Goal: Task Accomplishment & Management: Use online tool/utility

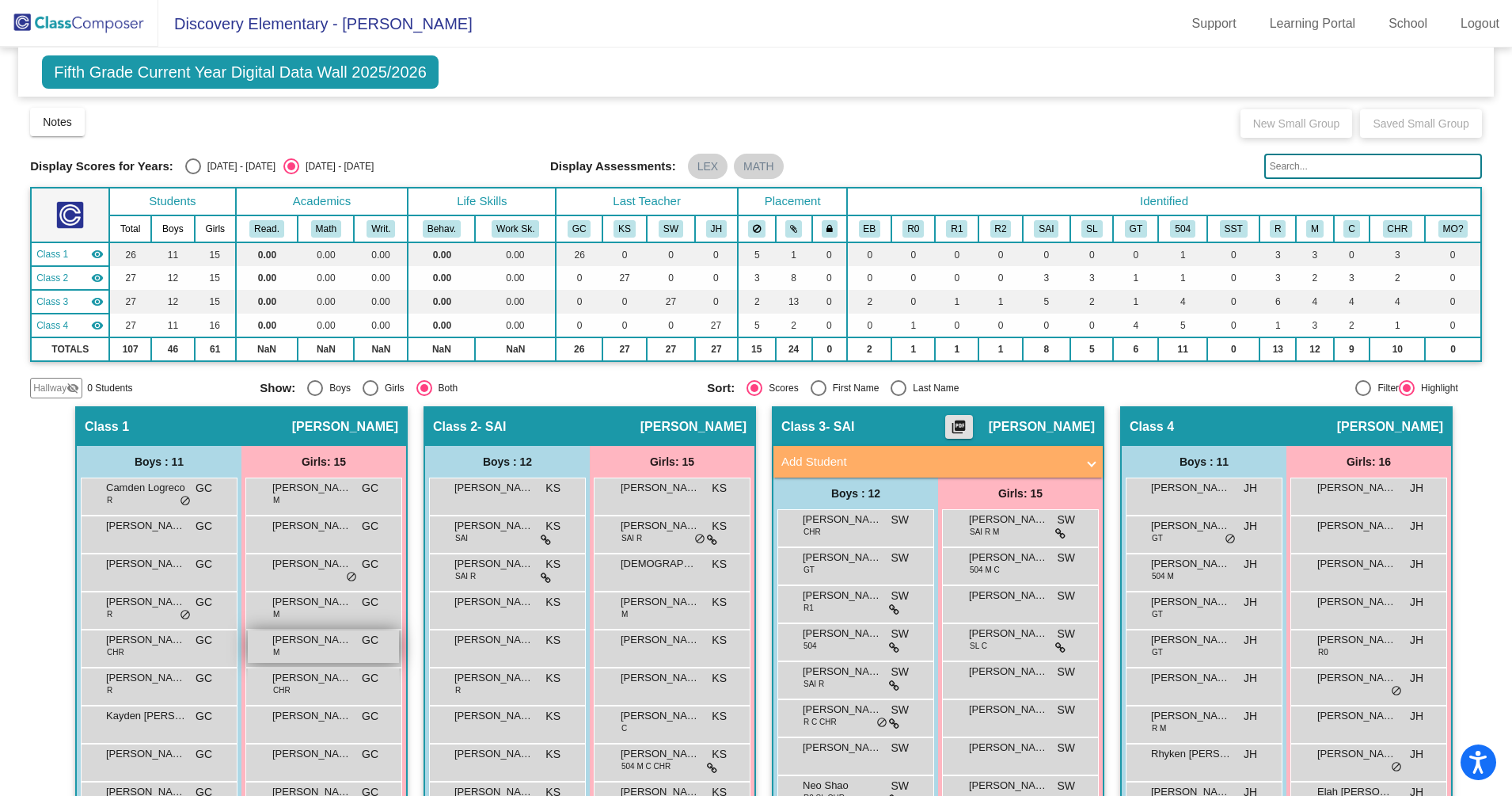
scroll to position [205, 0]
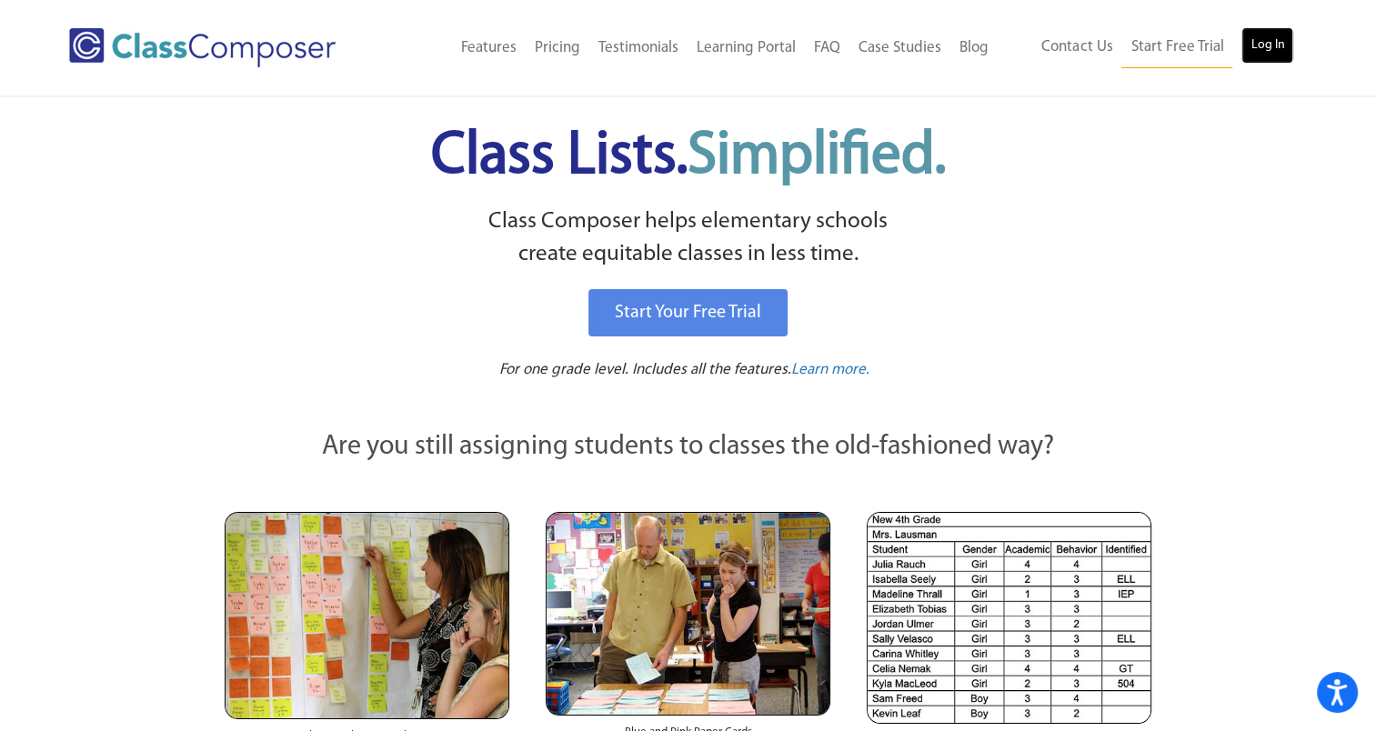
click at [1277, 55] on link "Log In" at bounding box center [1267, 45] width 52 height 36
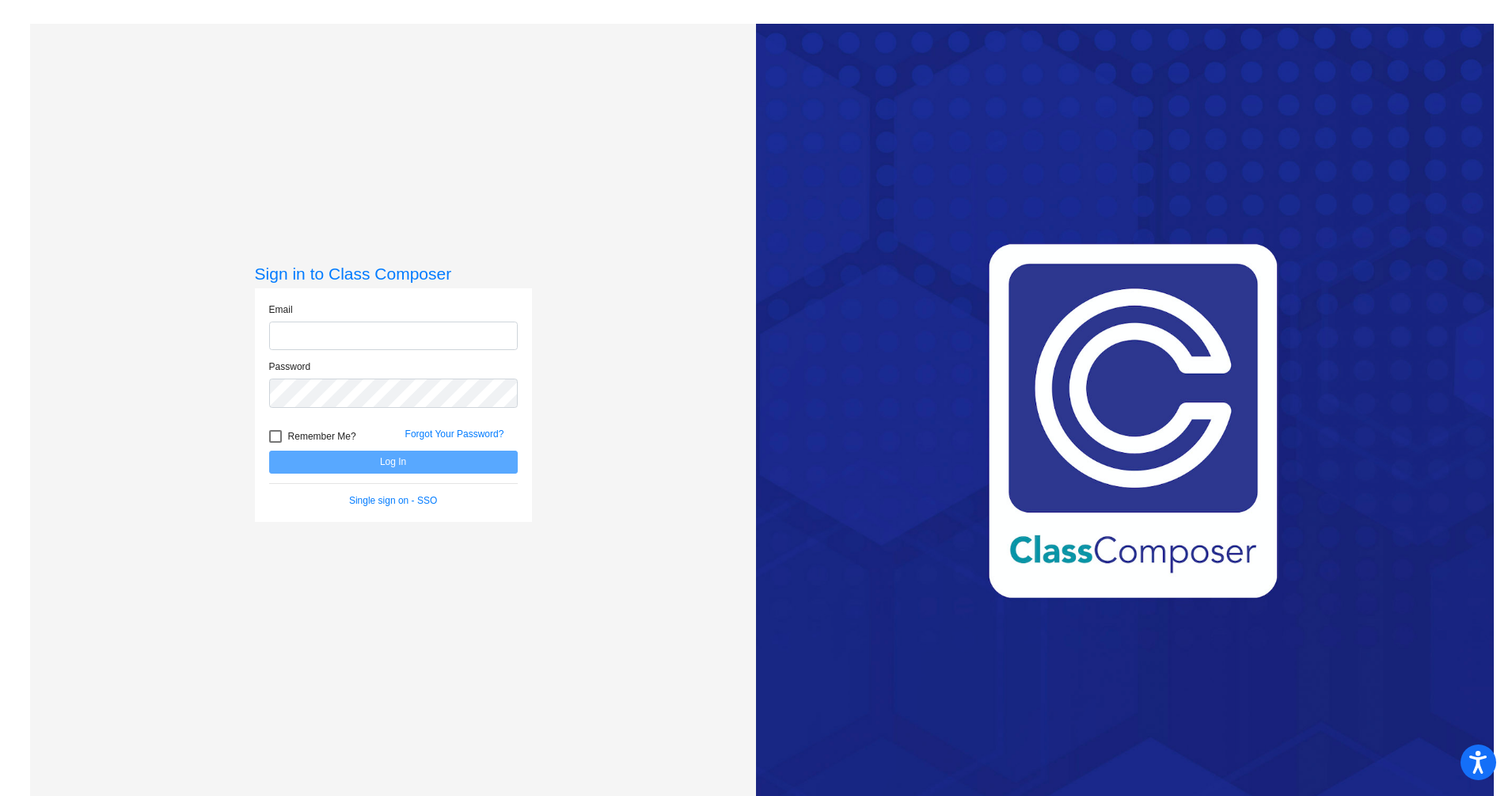
type input "susan.watters@smusd.org"
click at [312, 458] on button "Log In" at bounding box center [393, 462] width 248 height 23
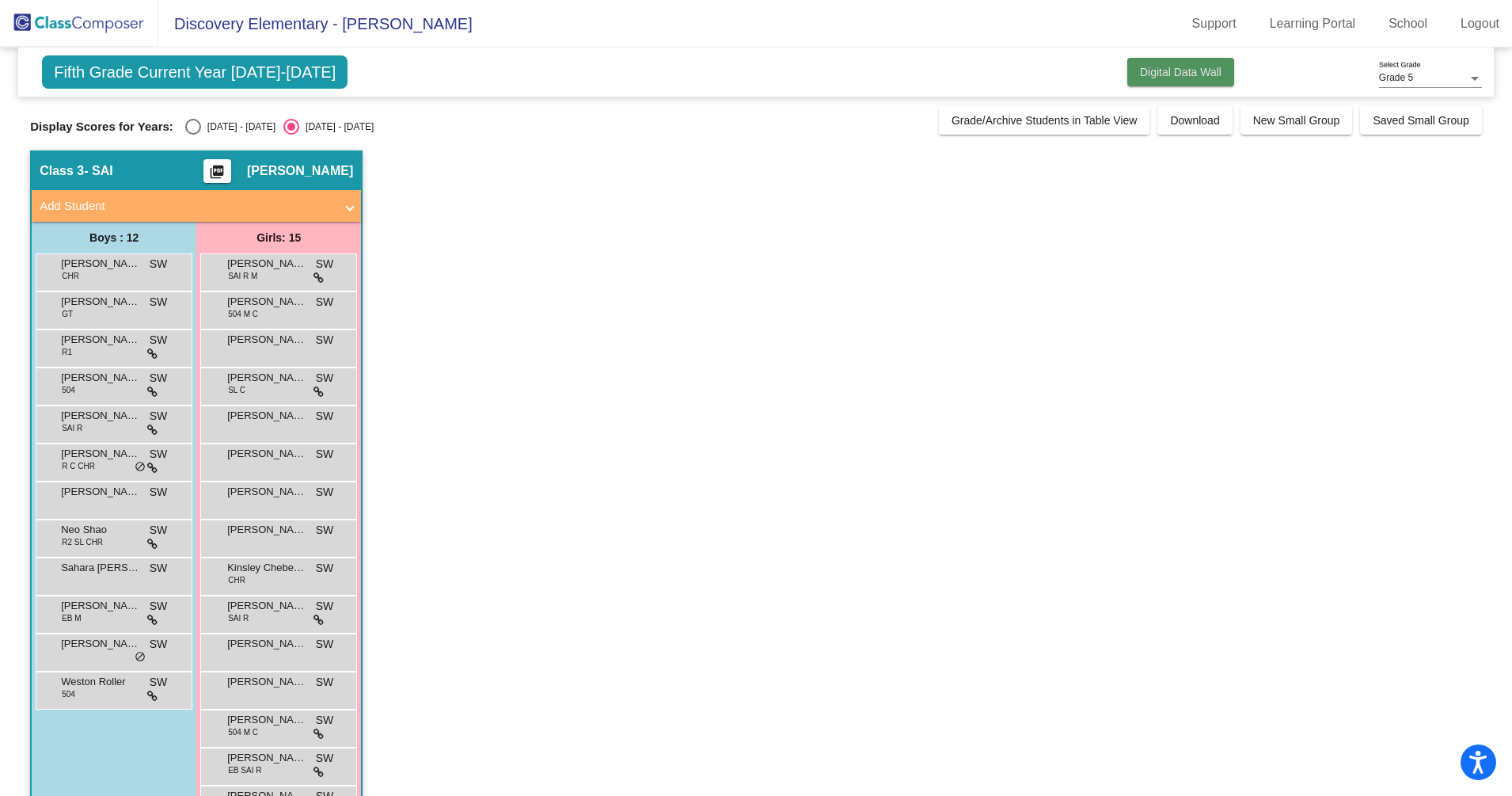
click at [1166, 71] on span "Digital Data Wall" at bounding box center [1180, 71] width 82 height 13
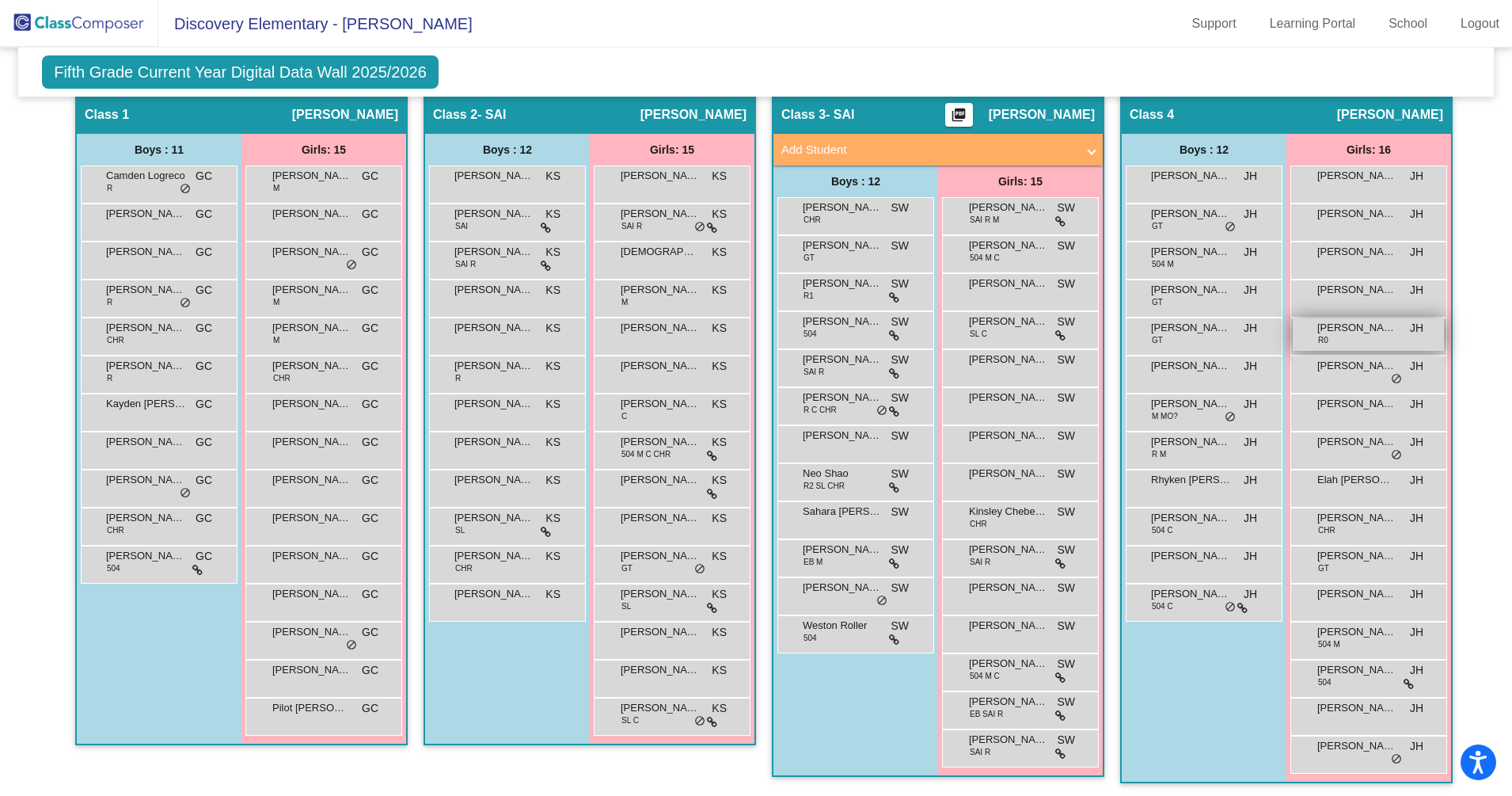
scroll to position [315, 0]
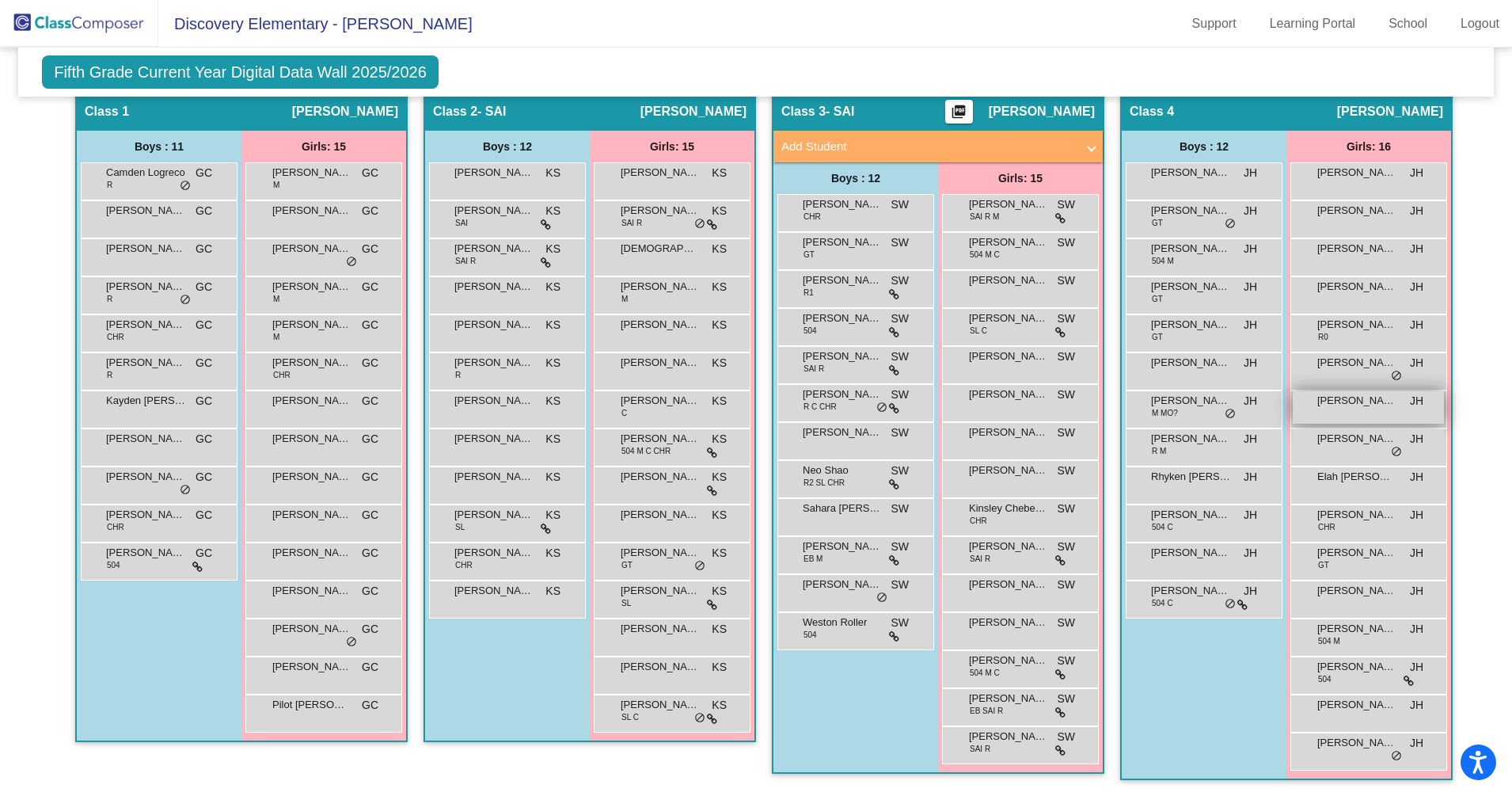
click at [1322, 422] on div "Chloe Phan JH lock do_not_disturb_alt" at bounding box center [1368, 407] width 151 height 32
